Goal: Check status: Check status

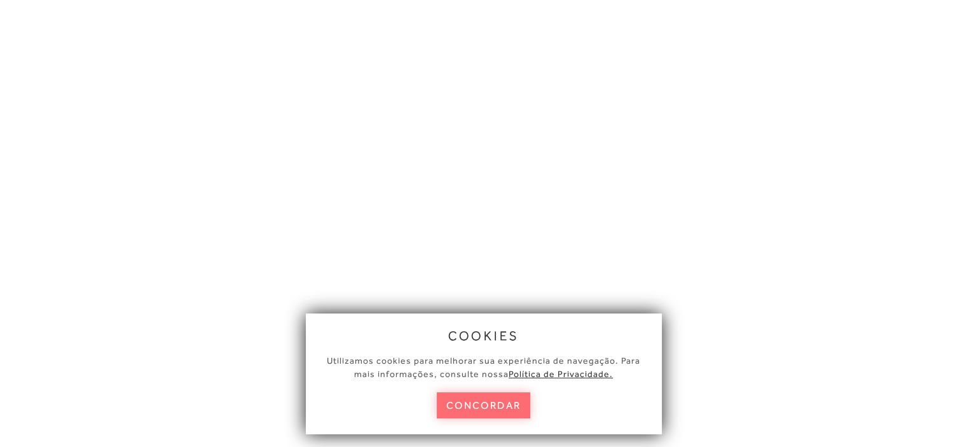
click at [478, 405] on button "concordar" at bounding box center [484, 405] width 94 height 26
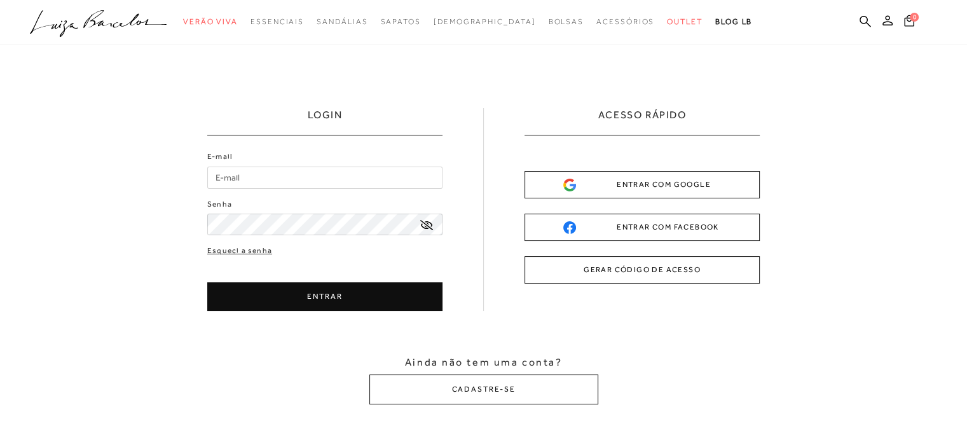
type input "[EMAIL_ADDRESS][DOMAIN_NAME]"
click at [425, 223] on icon at bounding box center [426, 225] width 13 height 10
click at [425, 223] on icon at bounding box center [426, 225] width 13 height 11
click at [354, 291] on button "ENTRAR" at bounding box center [324, 296] width 235 height 29
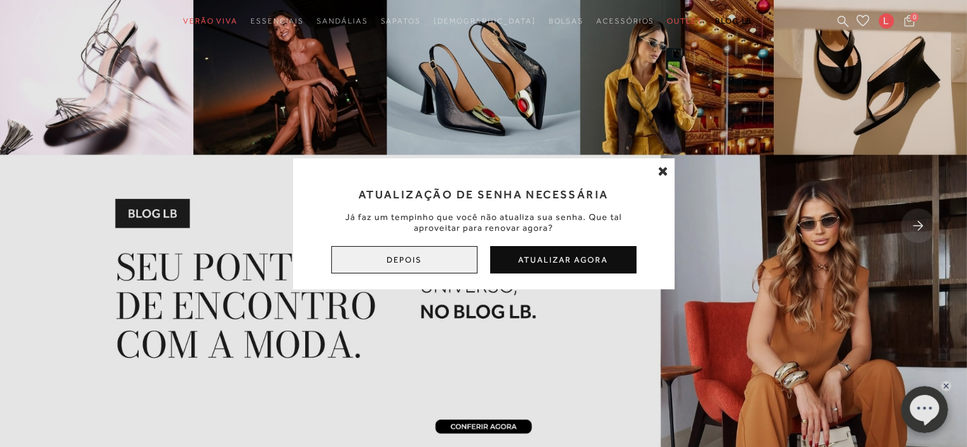
click at [424, 258] on button "Depois" at bounding box center [404, 259] width 146 height 27
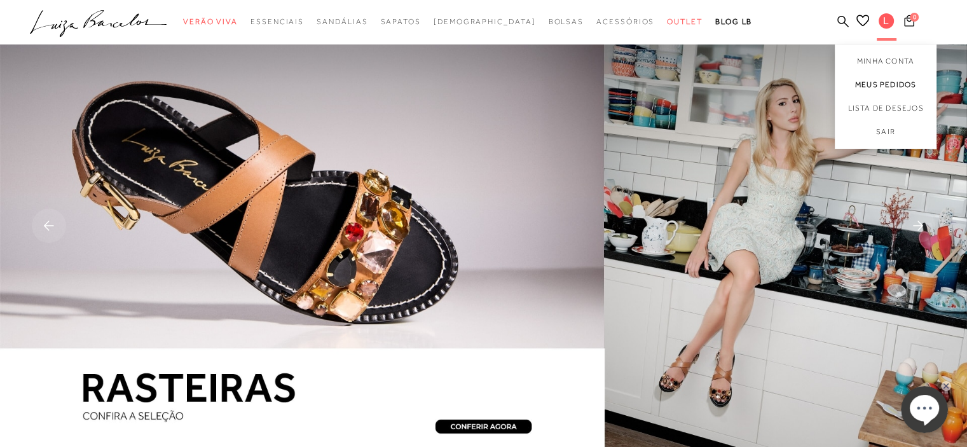
click at [875, 83] on link "Meus Pedidos" at bounding box center [886, 85] width 102 height 24
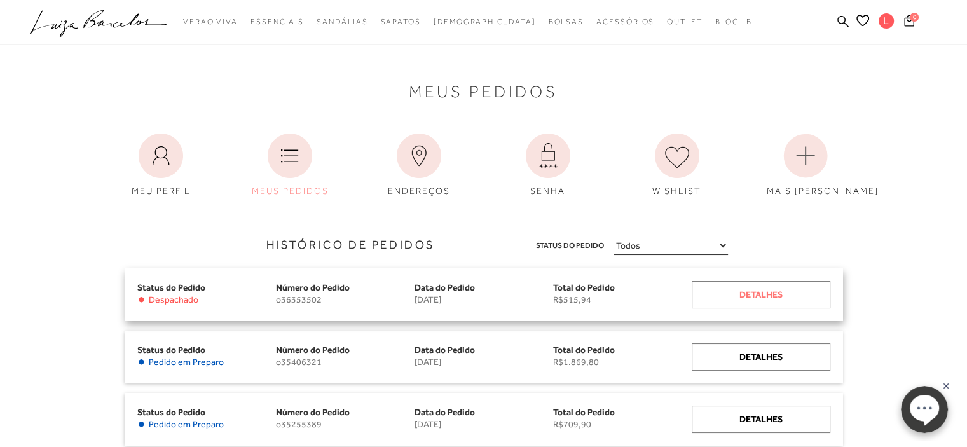
click at [723, 293] on div "Detalhes" at bounding box center [761, 294] width 139 height 27
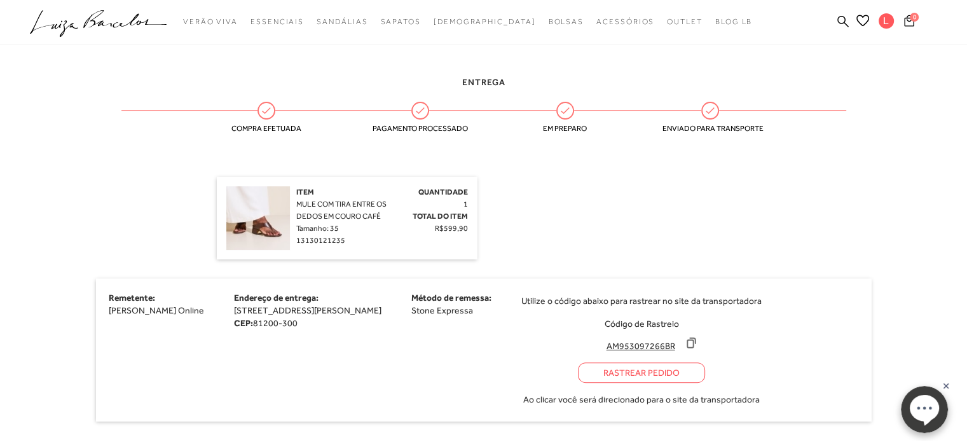
scroll to position [280, 0]
click at [691, 349] on icon at bounding box center [691, 342] width 13 height 13
click at [618, 381] on div "Rastrear Pedido" at bounding box center [641, 372] width 127 height 20
